Goal: Browse casually: Explore the website without a specific task or goal

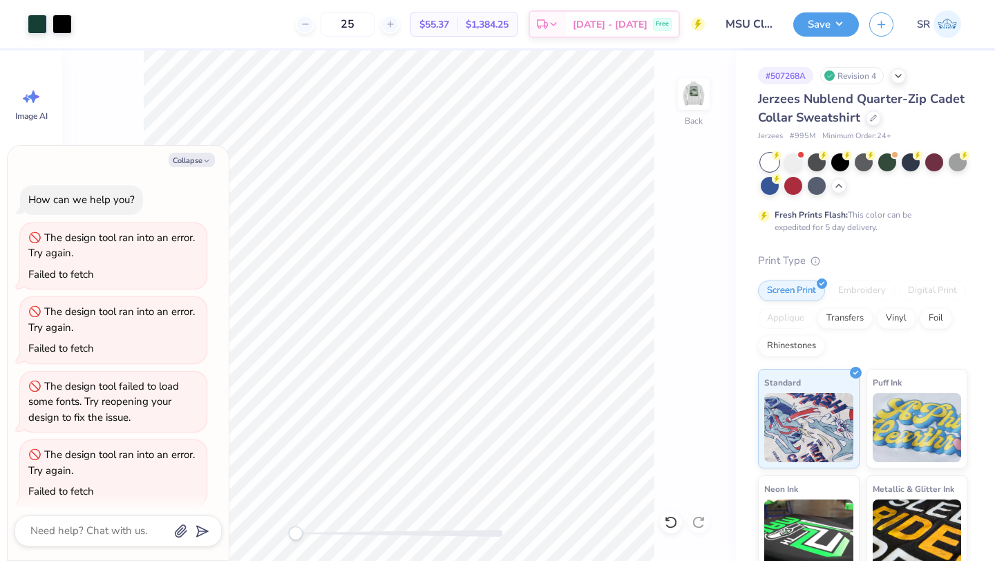
scroll to position [8, 0]
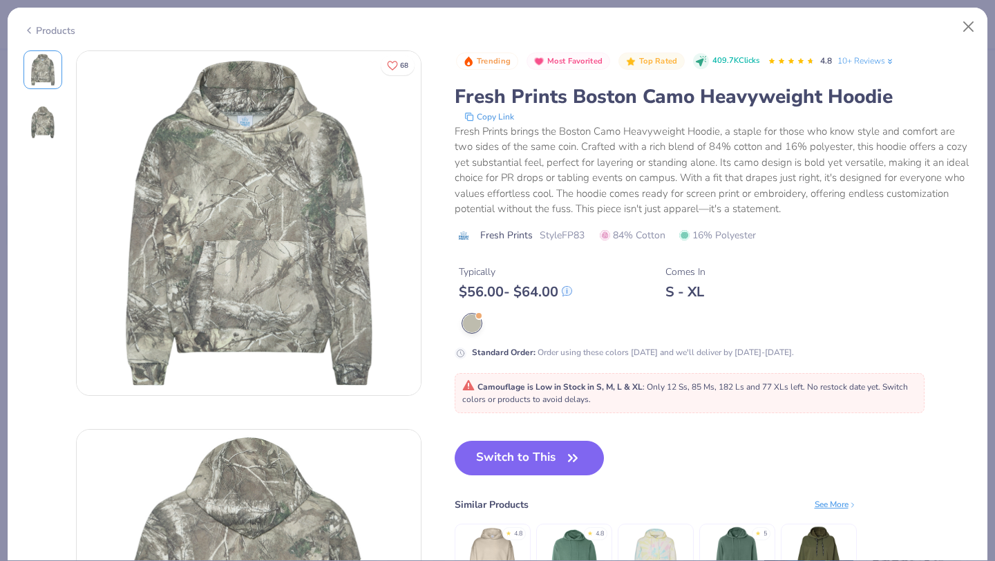
scroll to position [1470, 0]
click at [971, 24] on button "Close" at bounding box center [969, 27] width 26 height 26
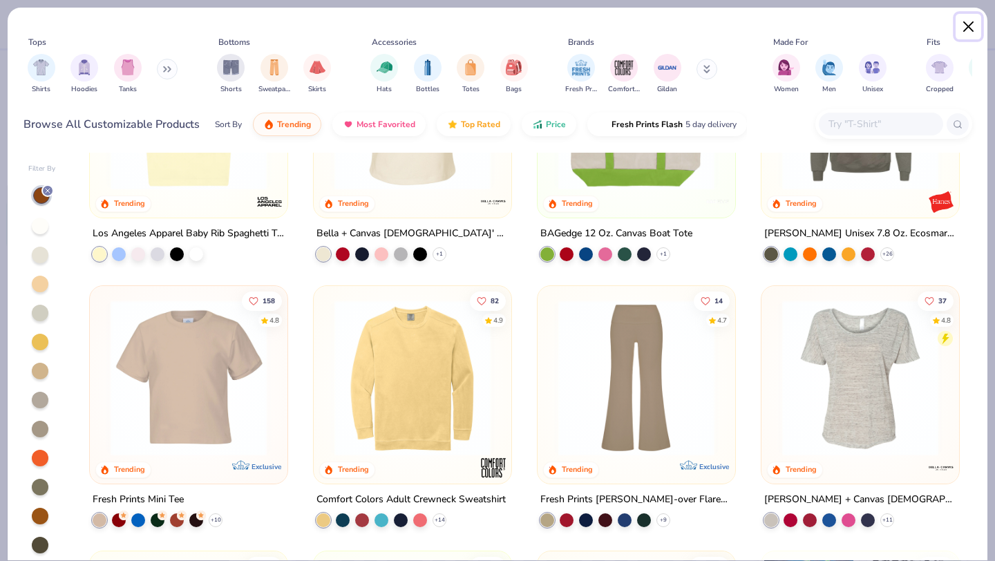
click at [975, 22] on button "Close" at bounding box center [969, 27] width 26 height 26
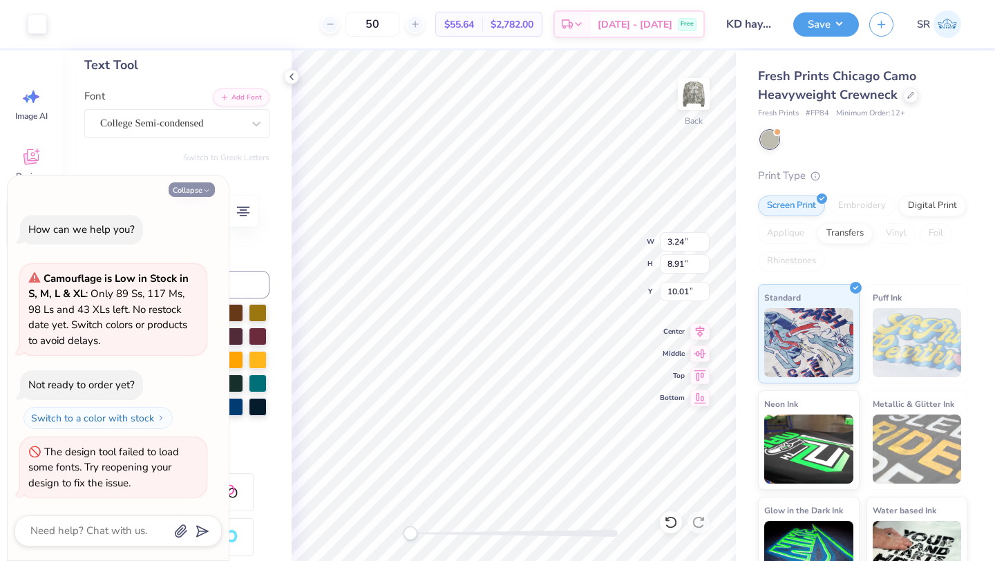
click at [192, 188] on button "Collapse" at bounding box center [192, 189] width 46 height 15
type textarea "x"
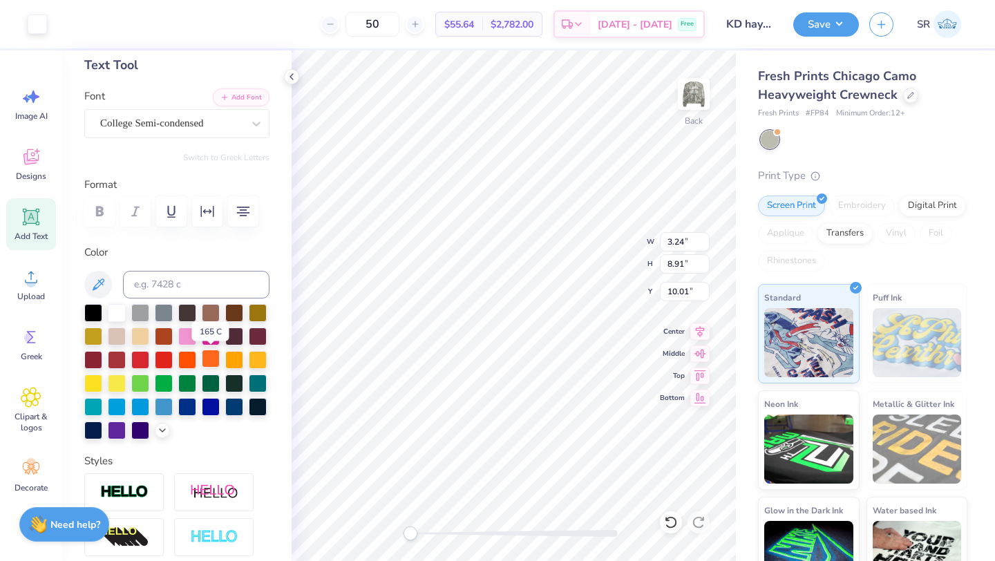
click at [210, 360] on div at bounding box center [211, 359] width 18 height 18
click at [209, 354] on div at bounding box center [211, 359] width 18 height 18
click at [214, 355] on div at bounding box center [211, 359] width 18 height 18
